Goal: Information Seeking & Learning: Learn about a topic

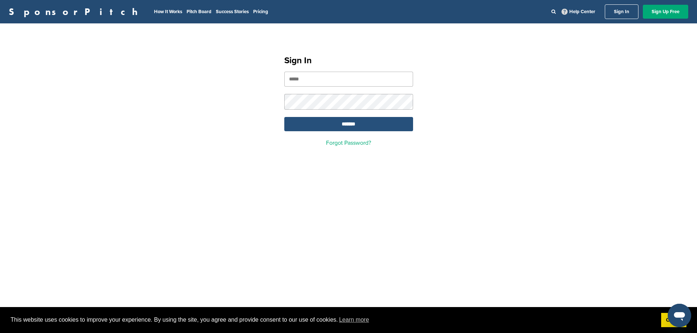
type input "**********"
click at [346, 129] on input "*******" at bounding box center [348, 124] width 129 height 14
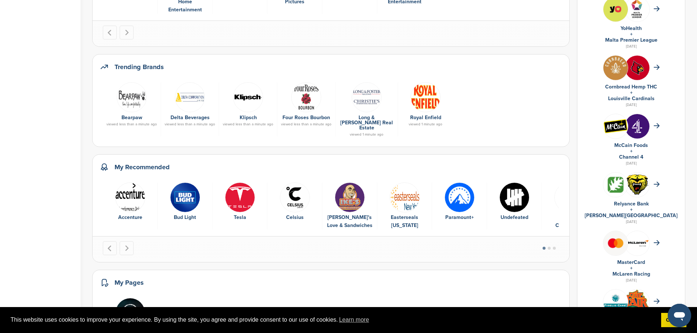
scroll to position [256, 0]
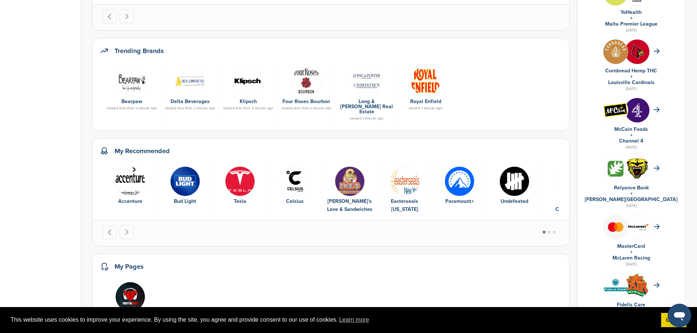
click at [552, 230] on li "Select a slide to show" at bounding box center [549, 232] width 5 height 5
click at [551, 231] on button "Go to page 2" at bounding box center [549, 232] width 3 height 3
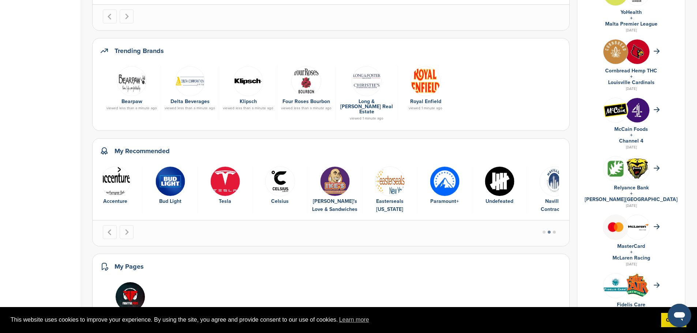
click at [556, 231] on button "Go to page 3" at bounding box center [554, 232] width 3 height 3
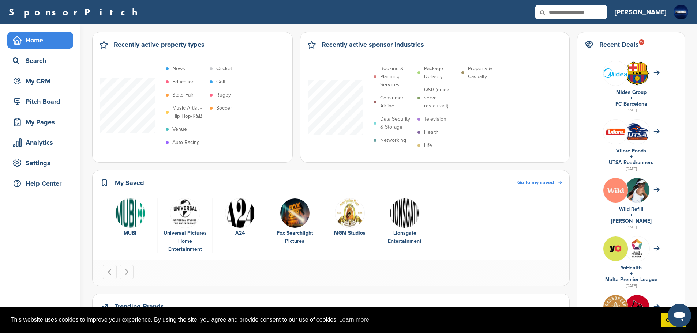
scroll to position [0, 0]
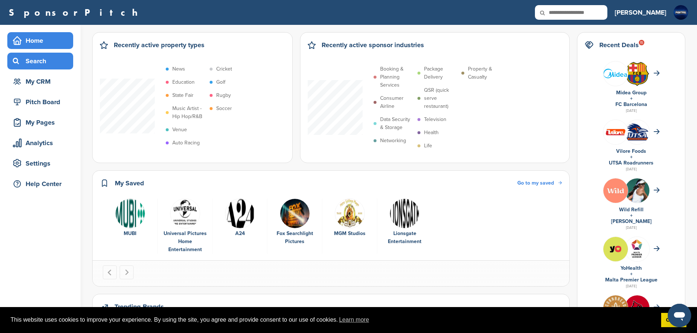
click at [48, 67] on div "Search" at bounding box center [42, 61] width 62 height 13
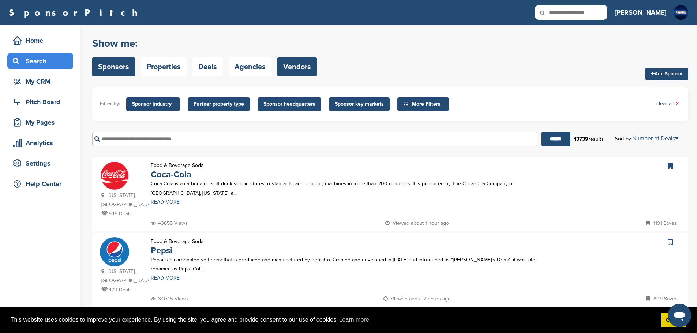
click at [297, 67] on link "Vendors" at bounding box center [297, 66] width 40 height 19
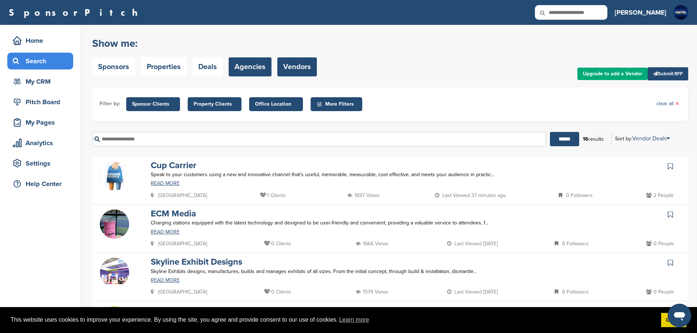
click at [267, 71] on link "Agencies" at bounding box center [250, 66] width 43 height 19
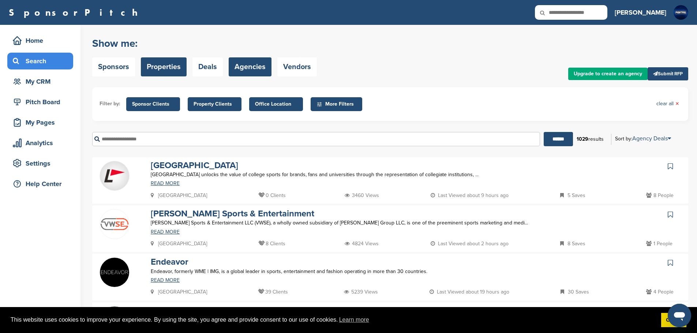
click at [158, 68] on link "Properties" at bounding box center [164, 66] width 46 height 19
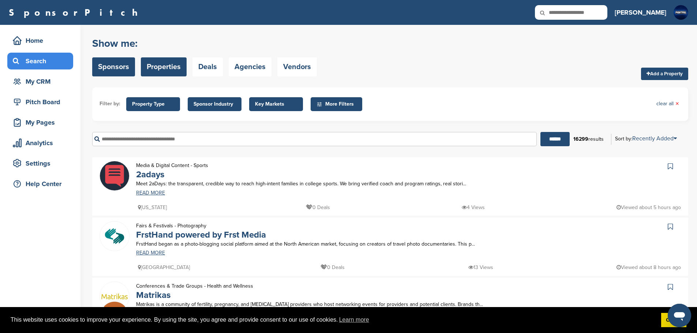
click at [128, 70] on link "Sponsors" at bounding box center [113, 66] width 43 height 19
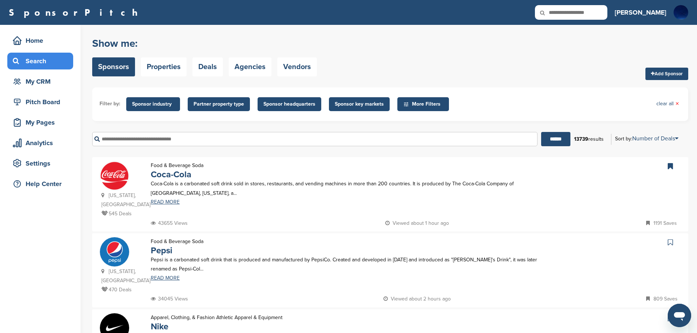
click at [40, 61] on div "Search" at bounding box center [42, 61] width 62 height 13
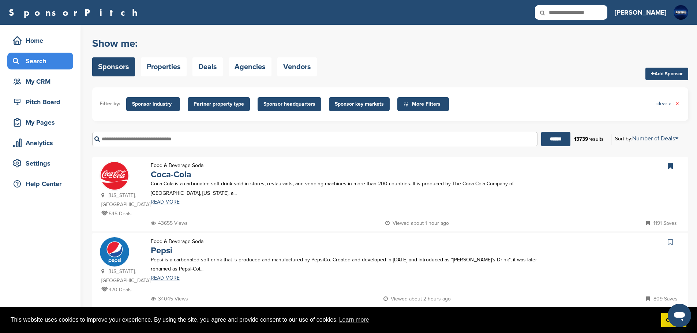
click at [163, 106] on span "Sponsor industry" at bounding box center [153, 104] width 42 height 8
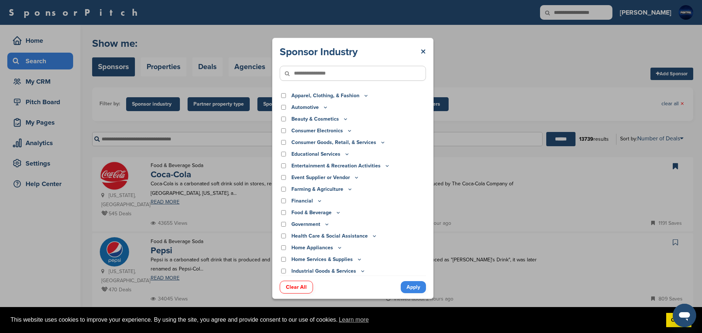
click at [320, 74] on input"] "text" at bounding box center [353, 73] width 146 height 15
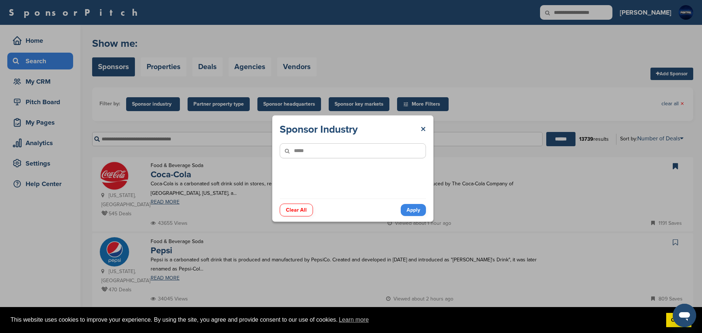
type input"] "*****"
click at [422, 204] on link "Apply" at bounding box center [413, 210] width 25 height 12
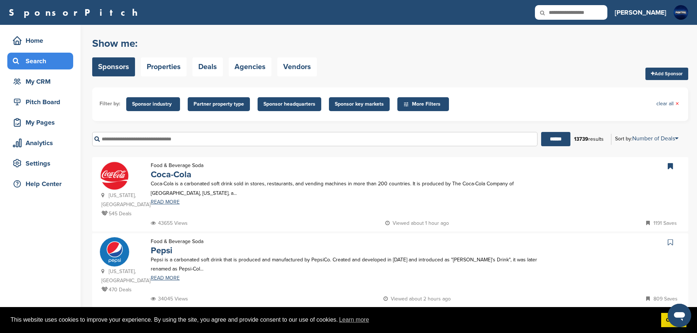
click at [167, 108] on span "Sponsor industry" at bounding box center [153, 104] width 42 height 8
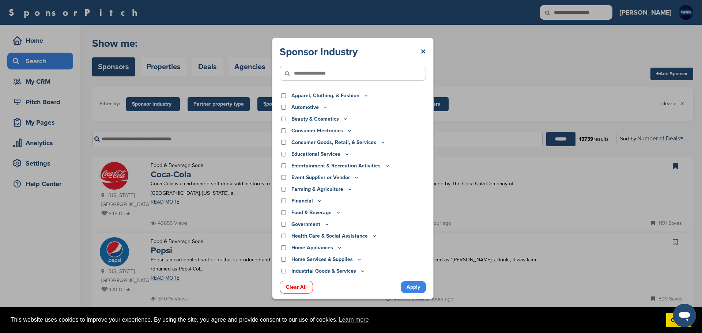
click at [364, 95] on icon at bounding box center [366, 96] width 6 height 6
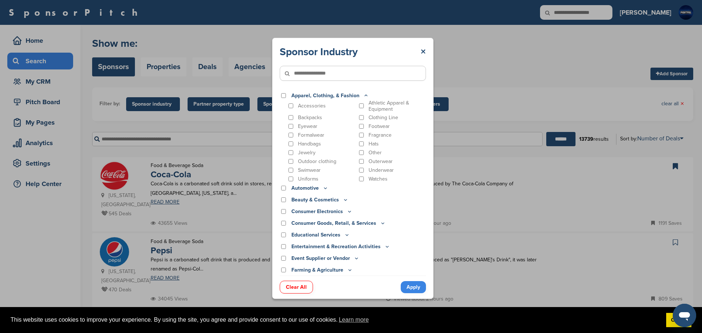
click at [372, 172] on p "Underwear" at bounding box center [381, 170] width 25 height 6
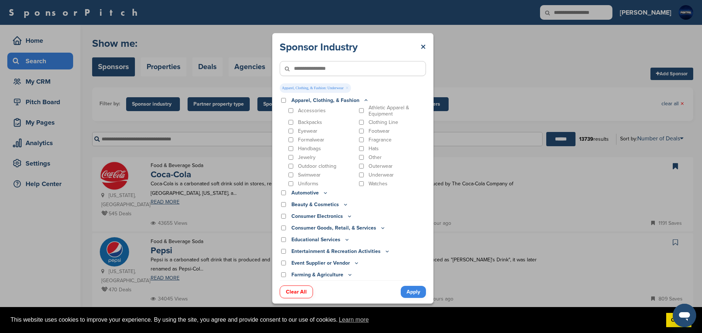
click at [413, 294] on link "Apply" at bounding box center [413, 292] width 25 height 12
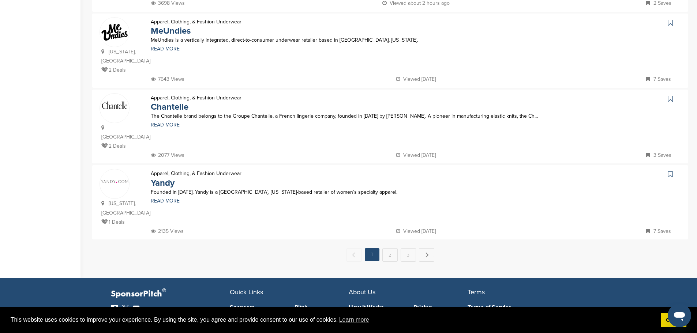
scroll to position [687, 0]
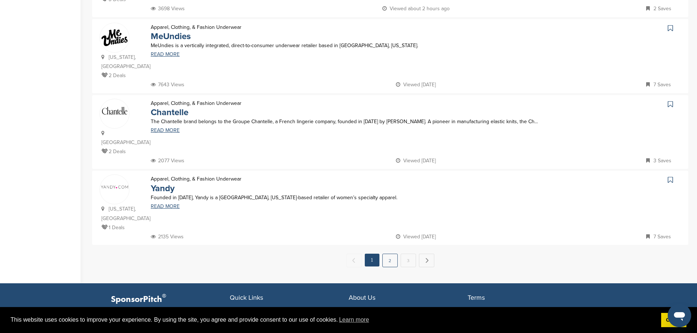
click at [389, 254] on link "2" at bounding box center [389, 261] width 15 height 14
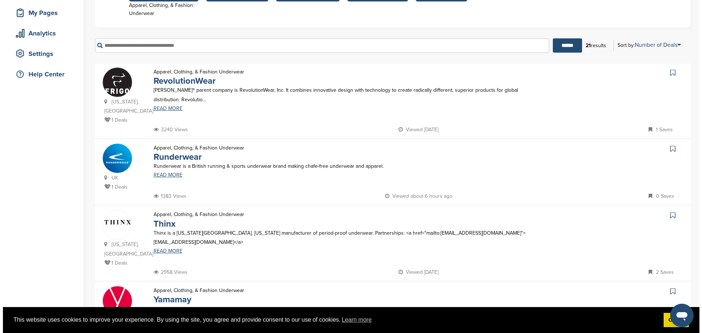
scroll to position [0, 0]
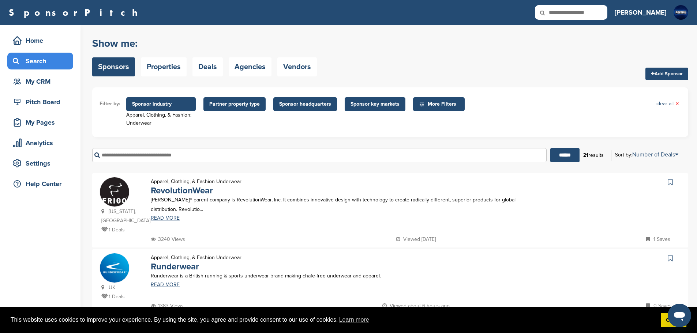
click at [195, 102] on span "Sponsor industry" at bounding box center [161, 104] width 70 height 14
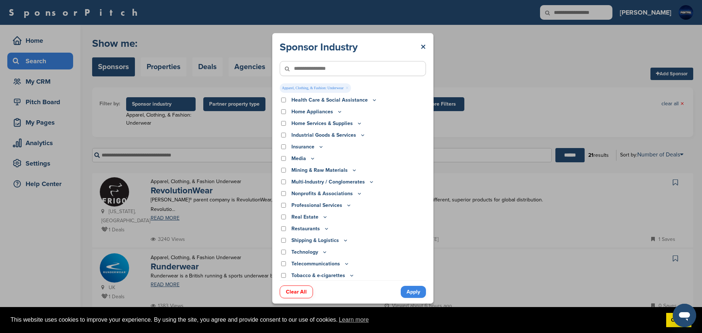
scroll to position [163, 0]
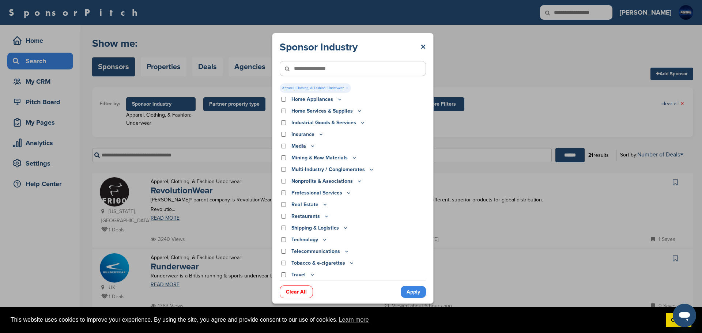
click at [299, 292] on link "Clear All" at bounding box center [296, 292] width 33 height 13
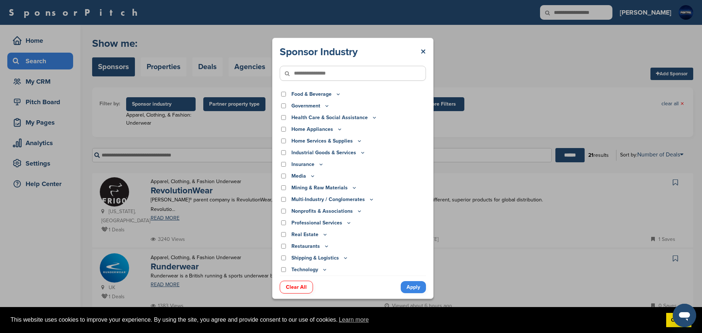
scroll to position [153, 0]
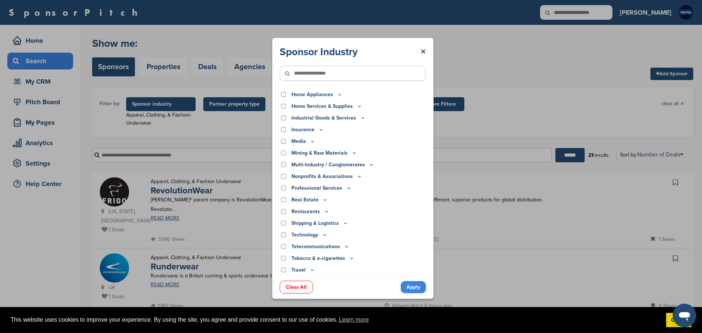
click at [345, 222] on icon at bounding box center [346, 223] width 6 height 6
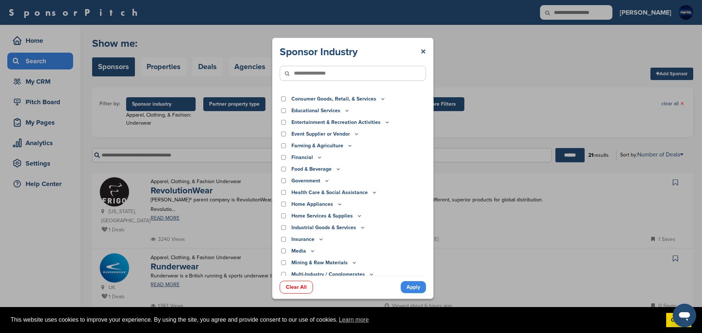
scroll to position [0, 0]
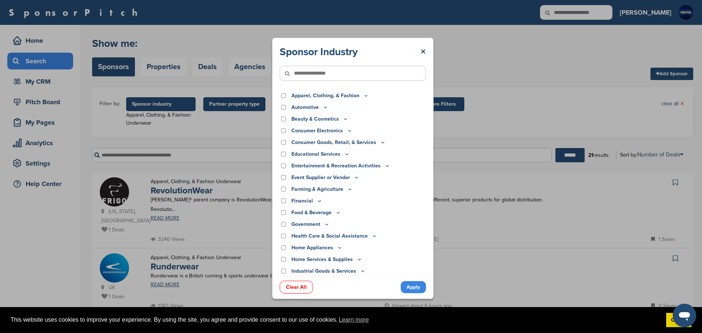
click at [363, 94] on icon at bounding box center [366, 96] width 6 height 6
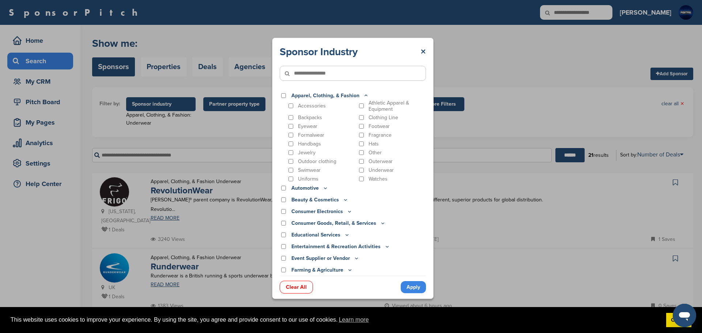
click at [320, 189] on p "Automotive" at bounding box center [310, 188] width 37 height 8
click at [325, 188] on icon at bounding box center [326, 188] width 6 height 6
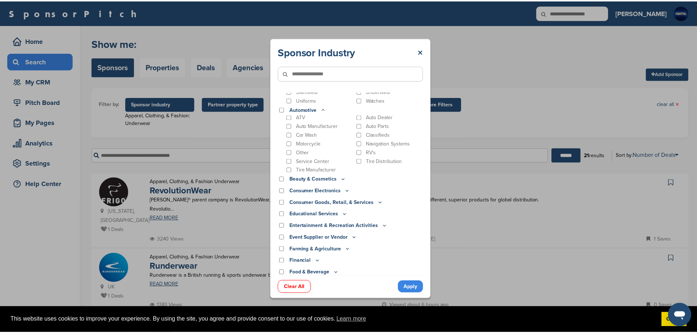
scroll to position [110, 0]
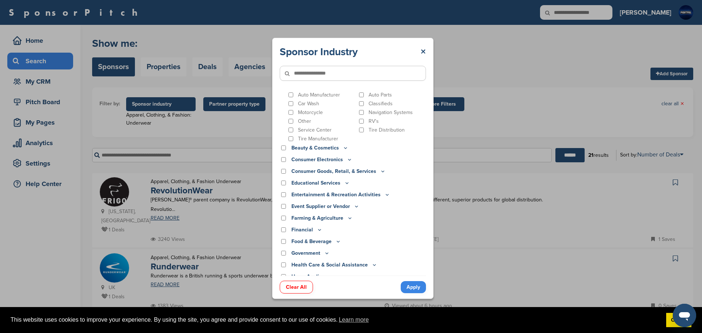
click at [532, 73] on div "Sponsor Industry × Apparel, Clothing, & Fashion Accessories Athletic Apparel & …" at bounding box center [353, 168] width 706 height 337
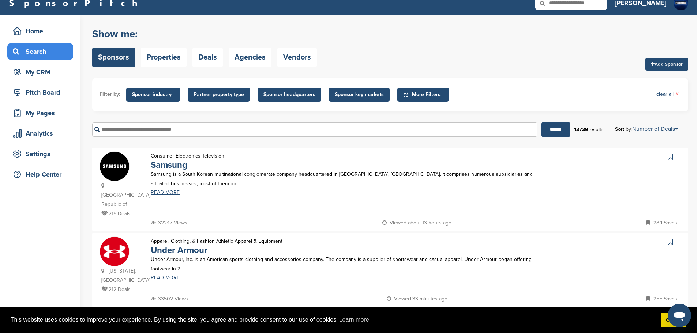
scroll to position [0, 0]
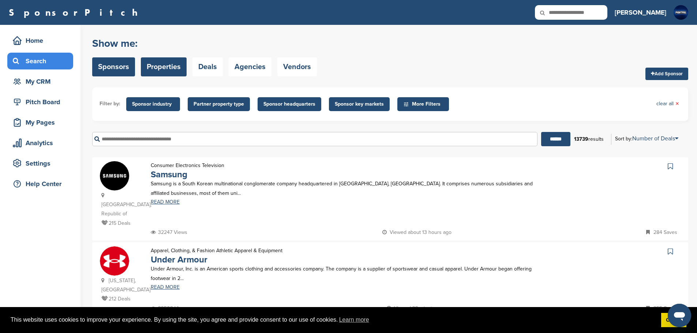
click at [179, 70] on link "Properties" at bounding box center [164, 66] width 46 height 19
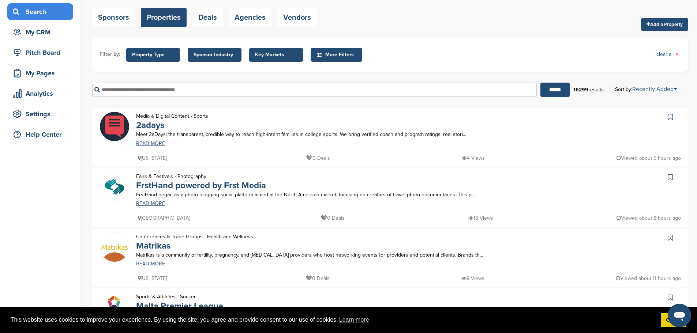
scroll to position [37, 0]
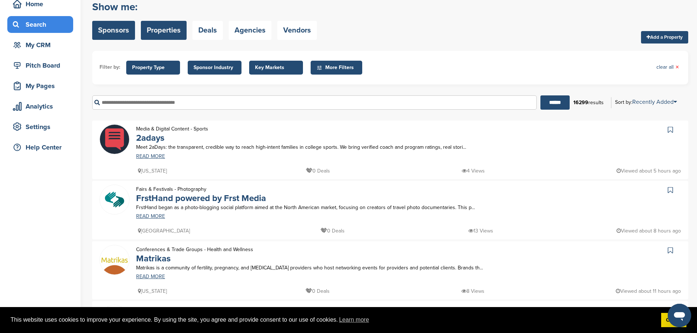
click at [123, 31] on link "Sponsors" at bounding box center [113, 30] width 43 height 19
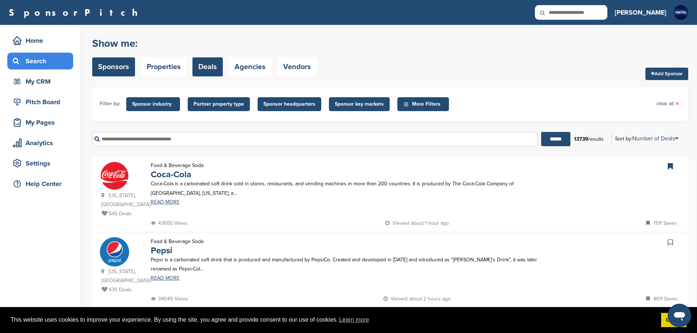
click at [202, 64] on link "Deals" at bounding box center [207, 66] width 30 height 19
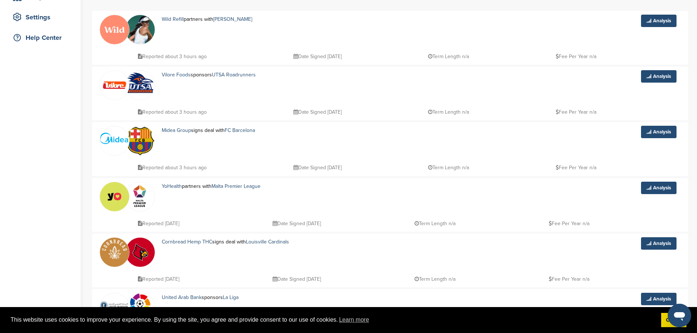
click at [121, 200] on img at bounding box center [114, 196] width 29 height 29
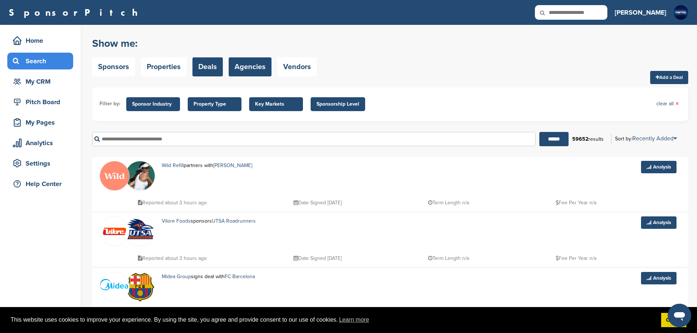
click at [243, 75] on link "Agencies" at bounding box center [250, 66] width 43 height 19
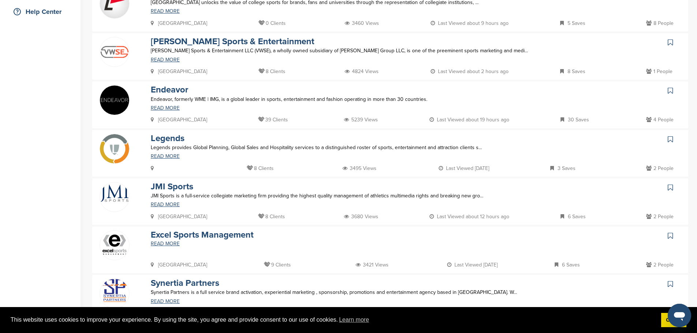
scroll to position [183, 0]
